Goal: Navigation & Orientation: Find specific page/section

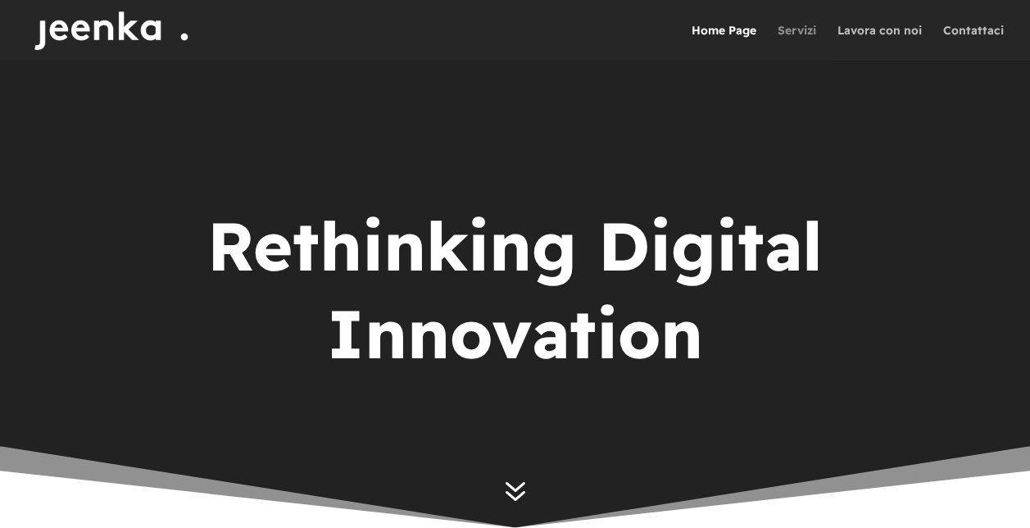
click at [794, 36] on link "Servizi" at bounding box center [797, 43] width 39 height 36
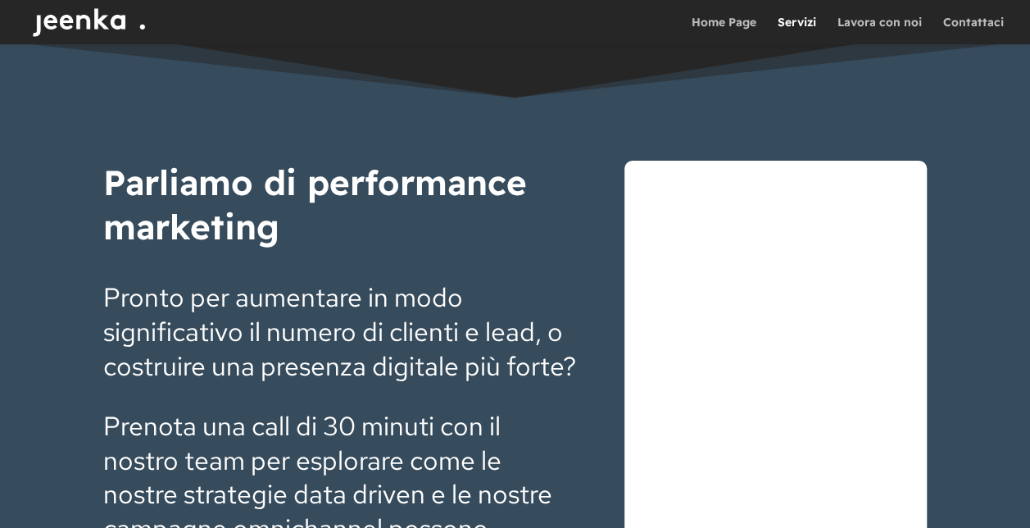
scroll to position [3196, 0]
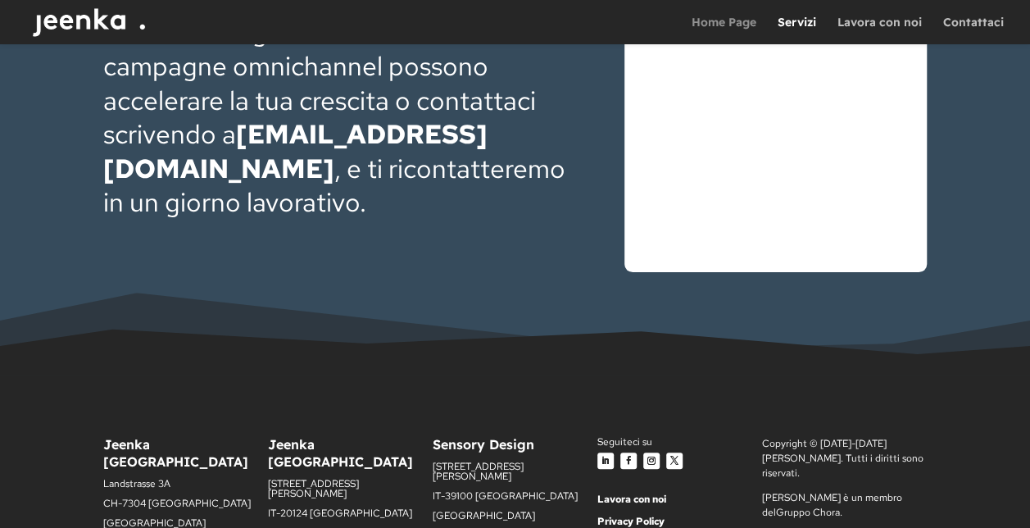
click at [737, 20] on link "Home Page" at bounding box center [724, 30] width 65 height 28
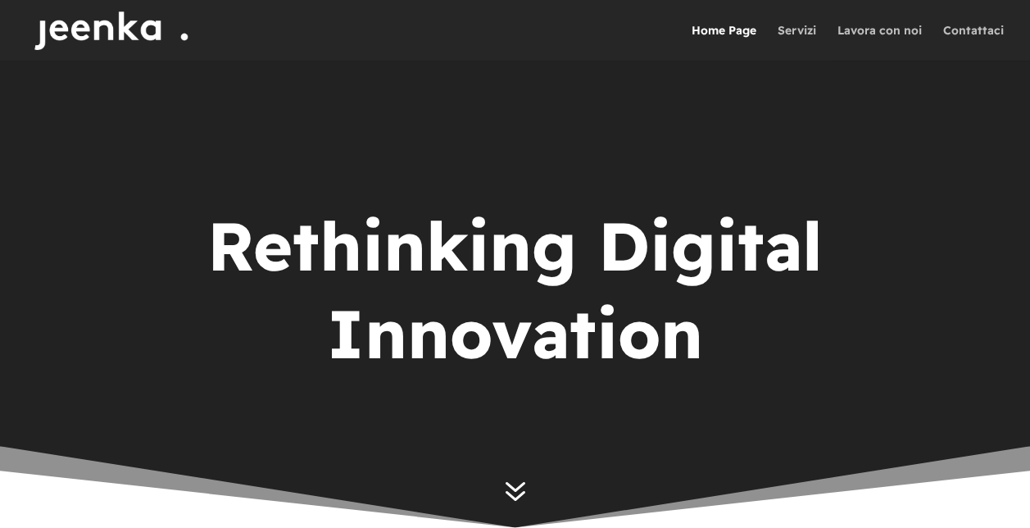
click at [516, 493] on span "7" at bounding box center [515, 490] width 40 height 40
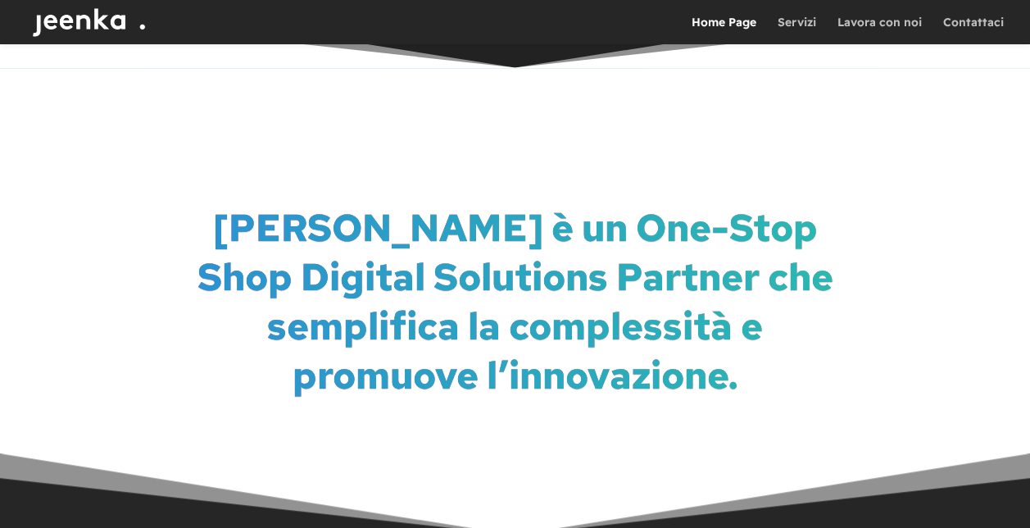
scroll to position [467, 0]
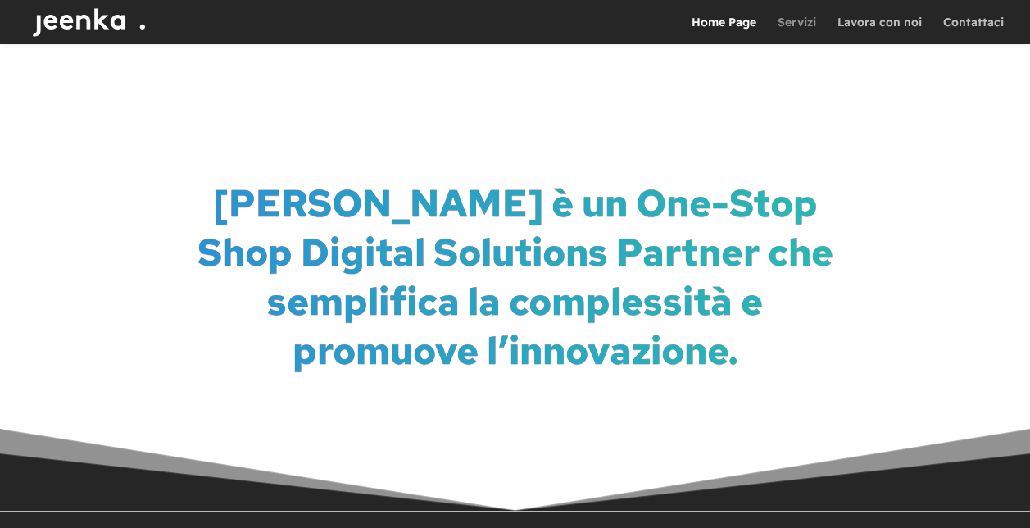
click at [793, 28] on link "Servizi" at bounding box center [797, 30] width 39 height 28
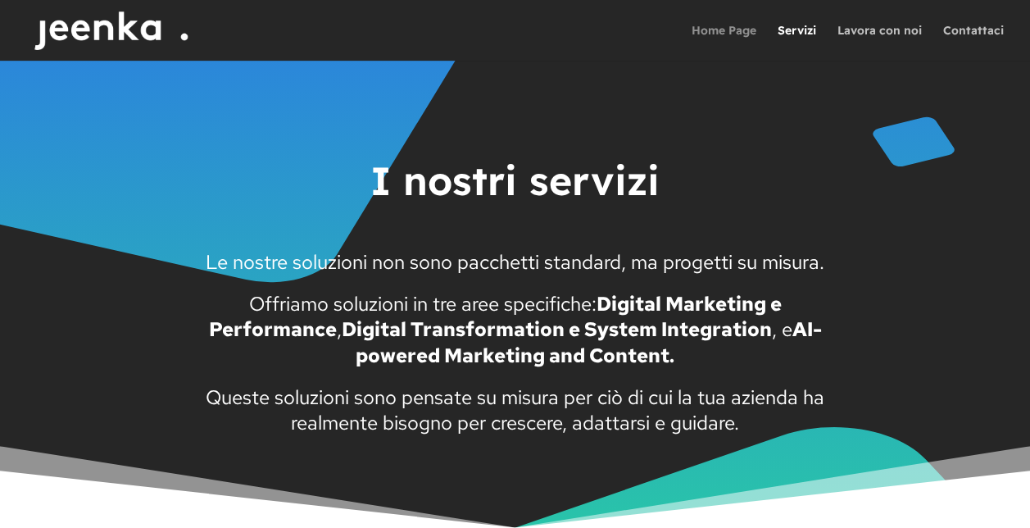
click at [706, 36] on link "Home Page" at bounding box center [724, 43] width 65 height 36
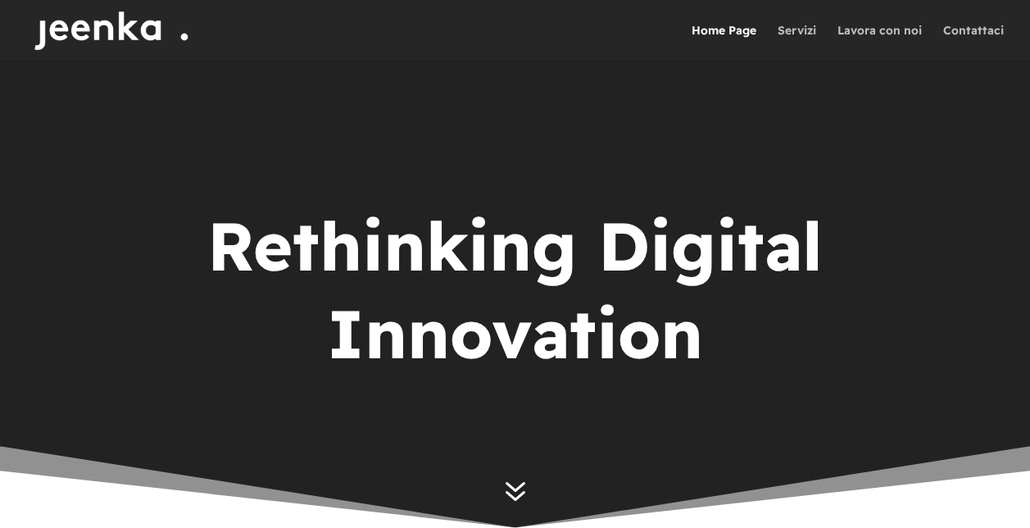
click at [706, 36] on link "Home Page" at bounding box center [724, 43] width 65 height 36
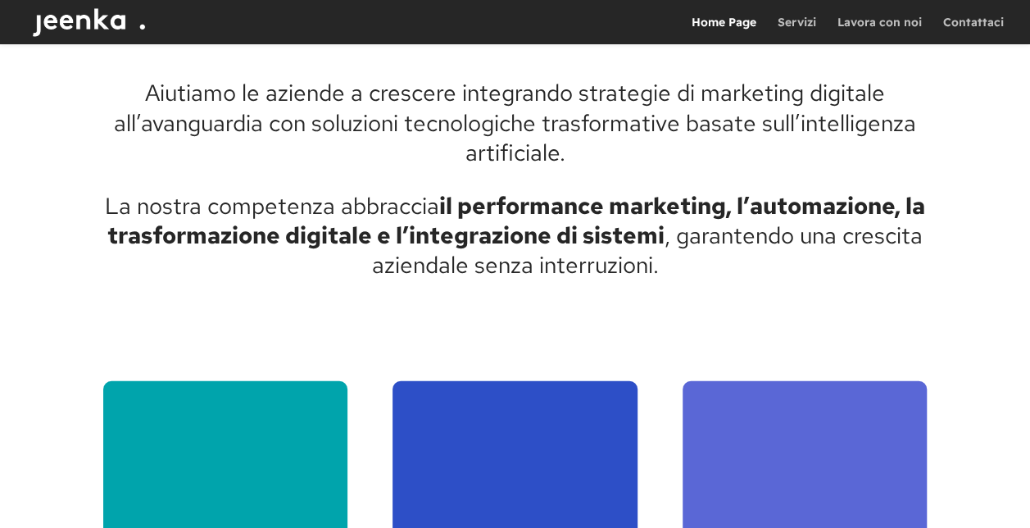
scroll to position [2308, 0]
